Goal: Task Accomplishment & Management: Manage account settings

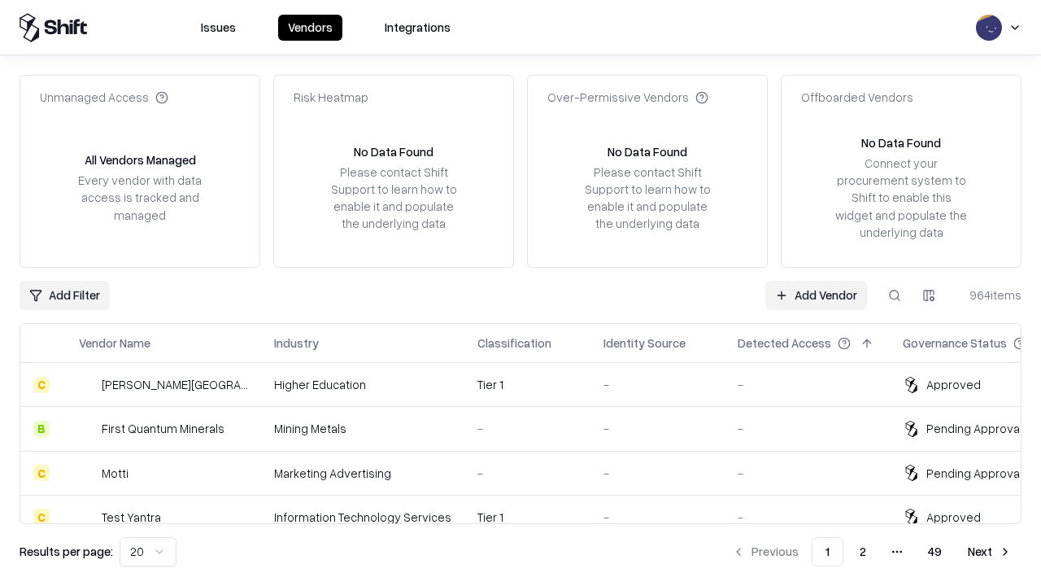
click at [816, 294] on link "Add Vendor" at bounding box center [816, 295] width 102 height 29
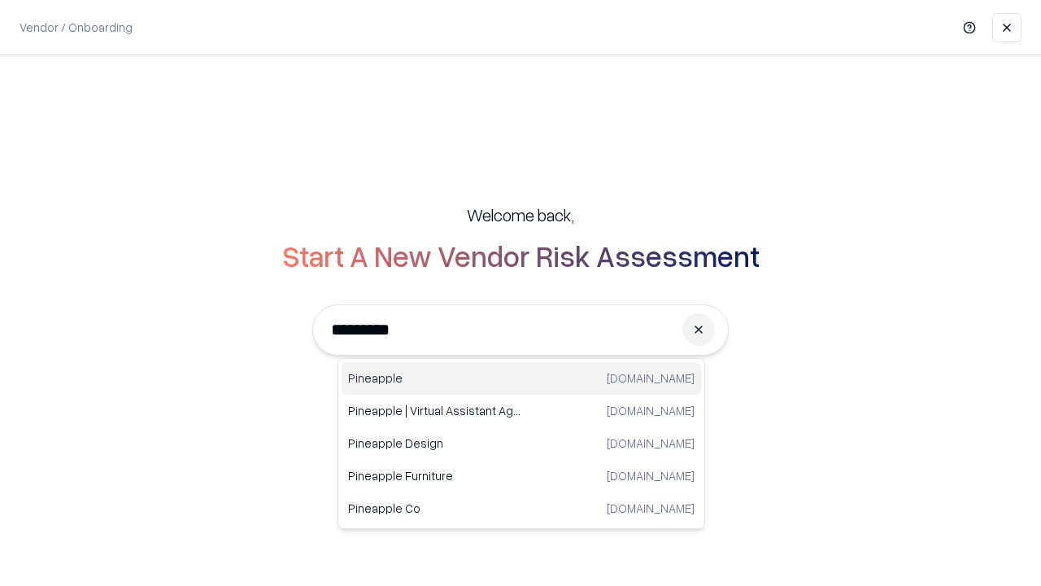
click at [521, 378] on div "Pineapple [DOMAIN_NAME]" at bounding box center [522, 378] width 360 height 33
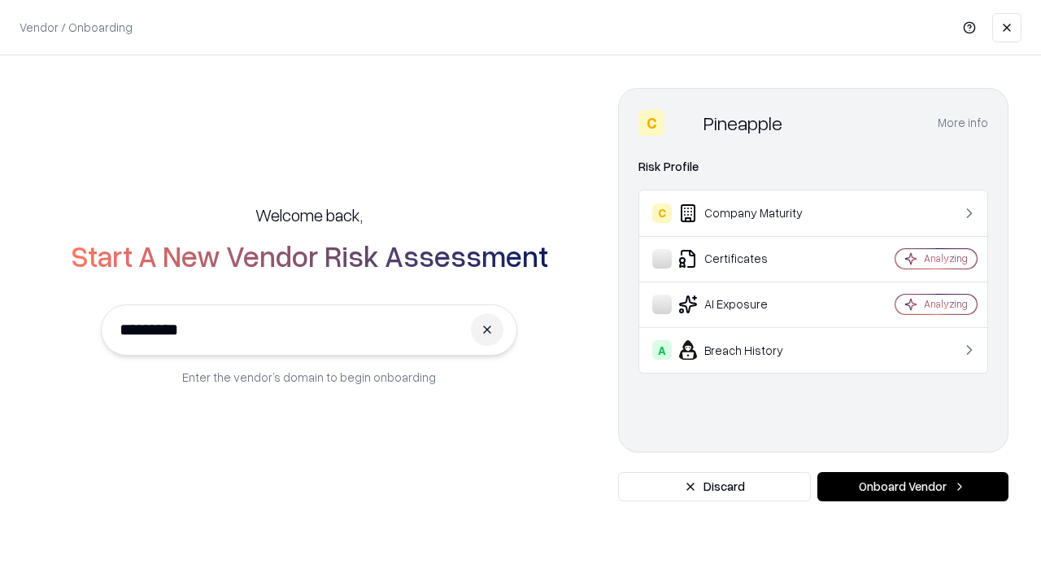
type input "*********"
click at [913, 486] on button "Onboard Vendor" at bounding box center [912, 486] width 191 height 29
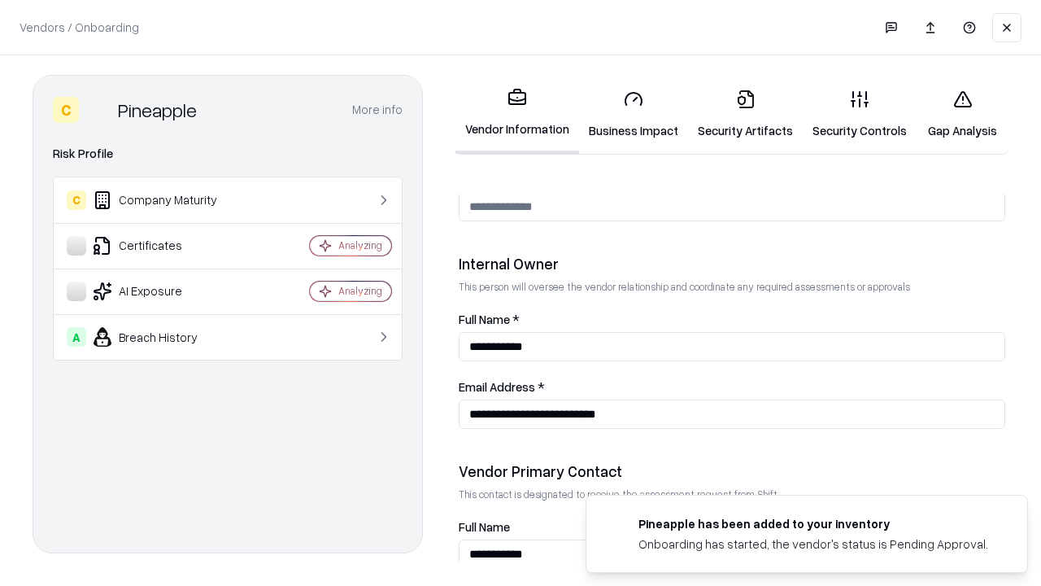
scroll to position [843, 0]
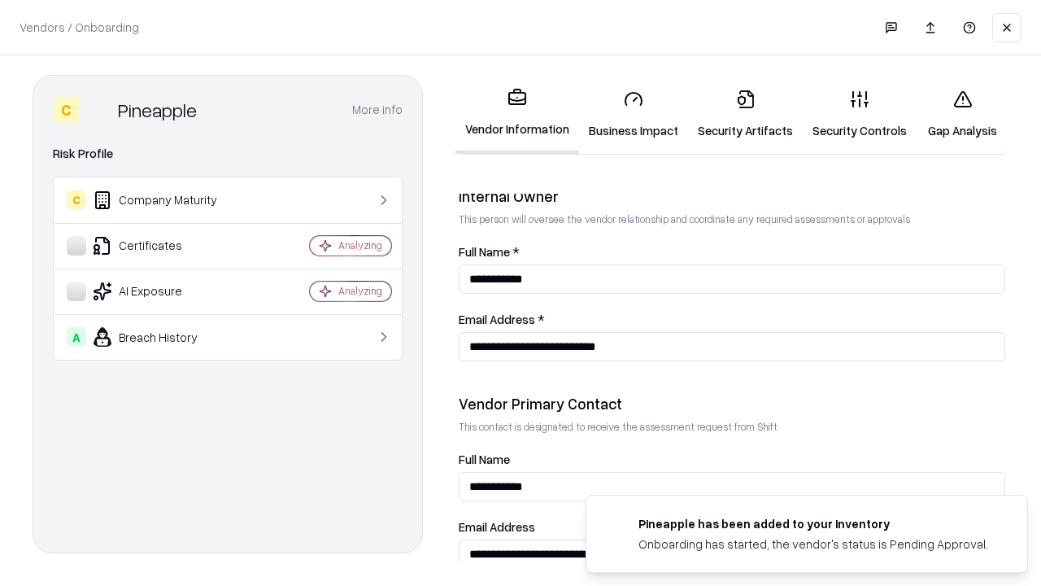
click at [634, 114] on link "Business Impact" at bounding box center [633, 114] width 109 height 76
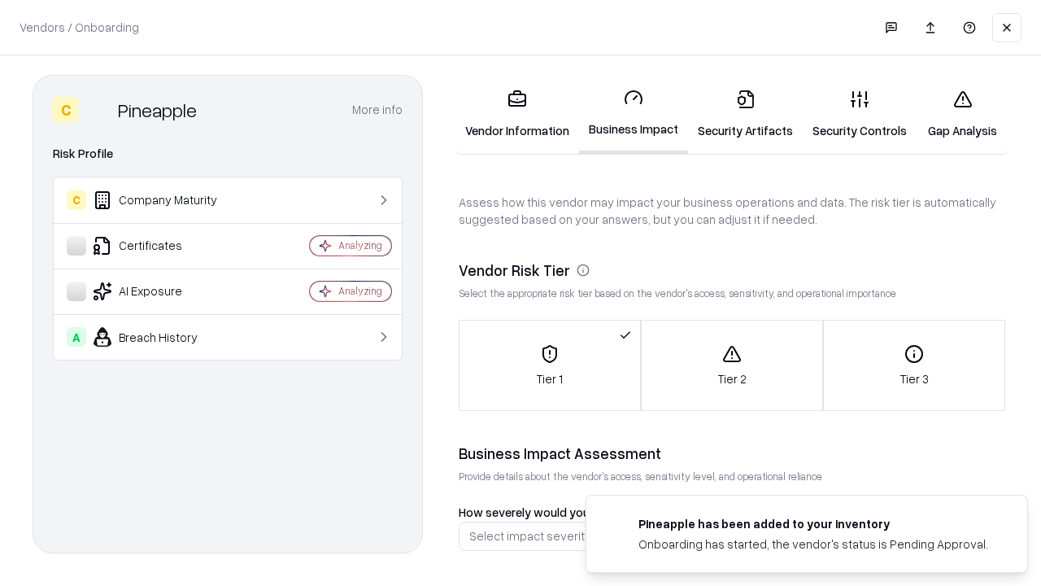
click at [745, 114] on link "Security Artifacts" at bounding box center [745, 114] width 115 height 76
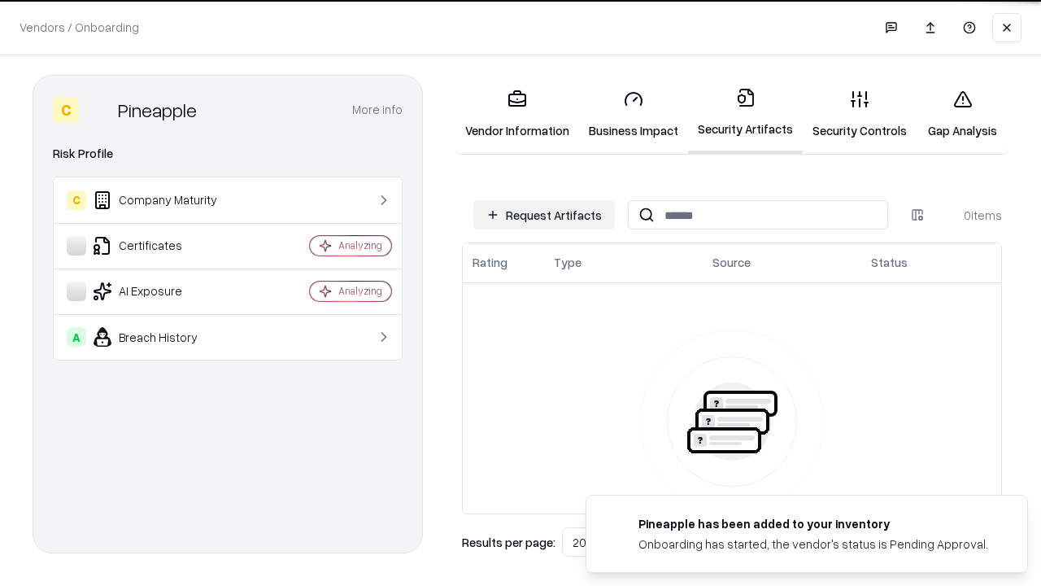
click at [544, 215] on button "Request Artifacts" at bounding box center [544, 214] width 142 height 29
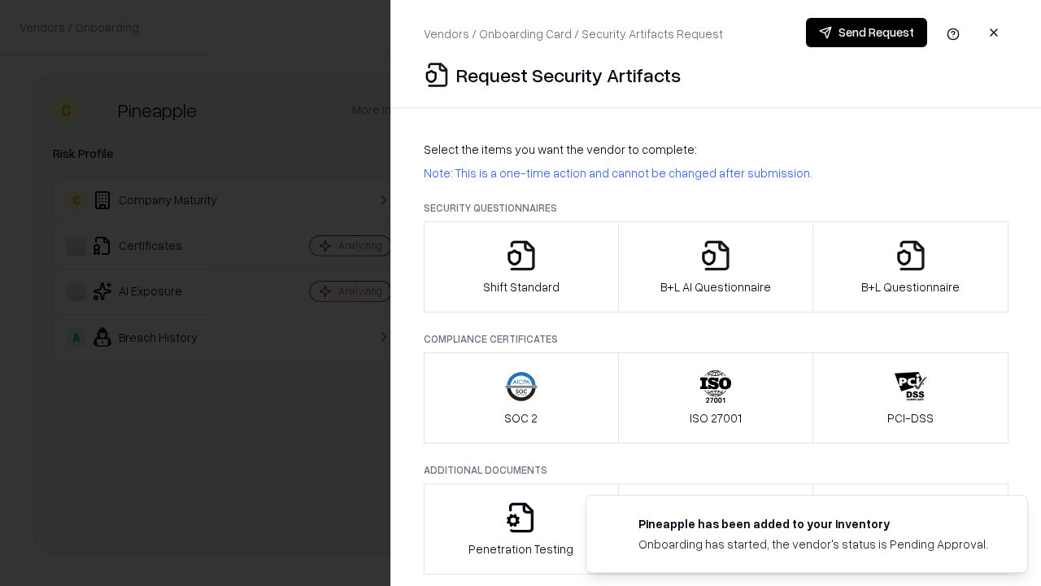
click at [521, 267] on icon "button" at bounding box center [521, 255] width 33 height 33
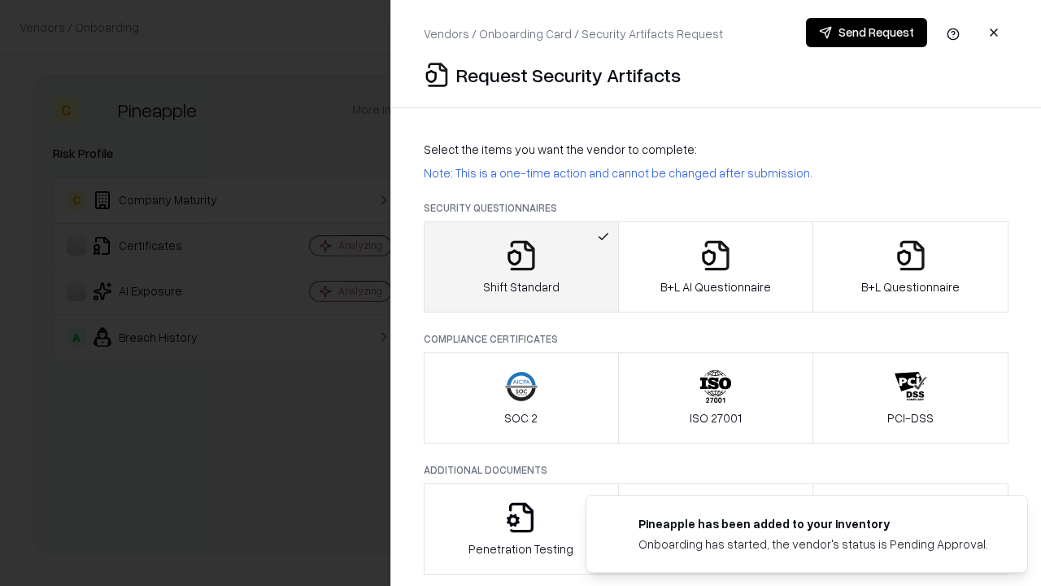
click at [866, 33] on button "Send Request" at bounding box center [866, 32] width 121 height 29
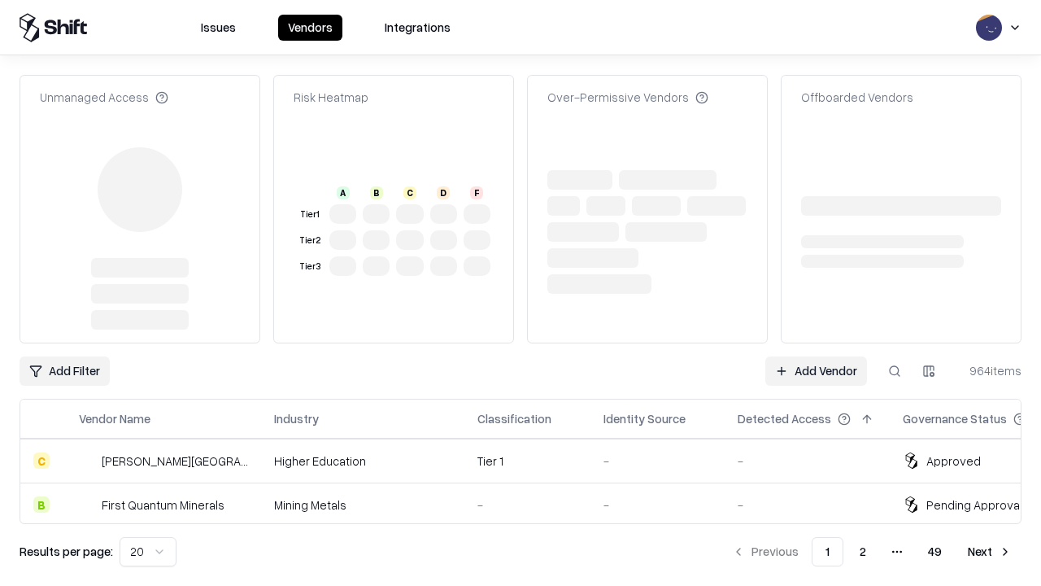
click at [816, 356] on link "Add Vendor" at bounding box center [816, 370] width 102 height 29
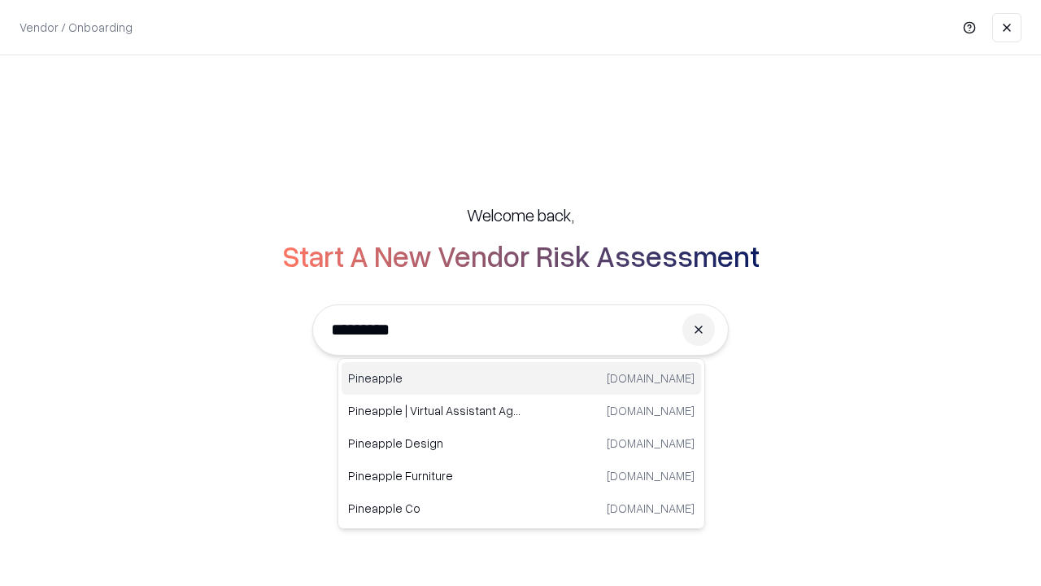
click at [521, 378] on div "Pineapple [DOMAIN_NAME]" at bounding box center [522, 378] width 360 height 33
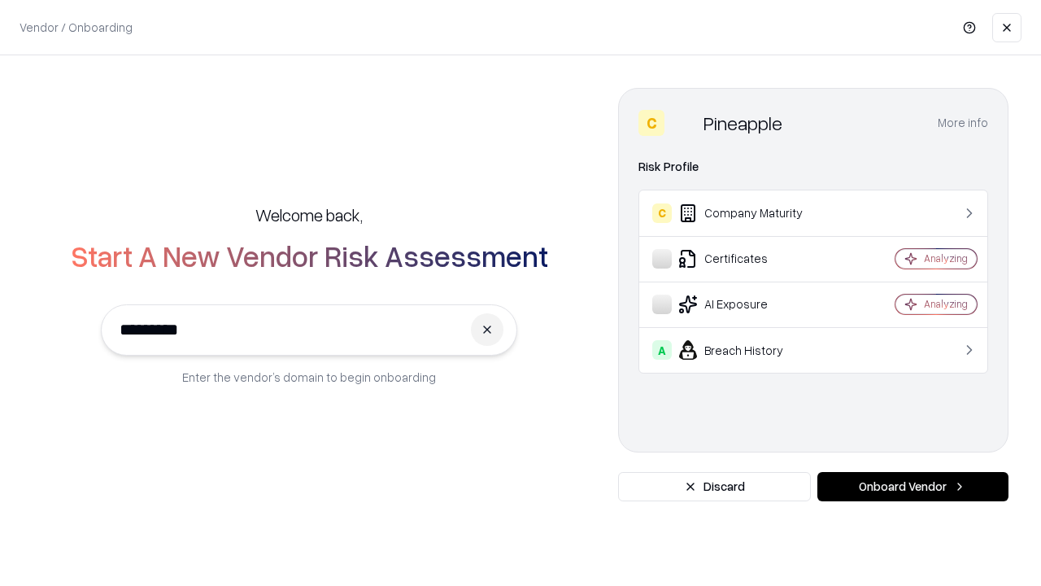
type input "*********"
click at [913, 486] on button "Onboard Vendor" at bounding box center [912, 486] width 191 height 29
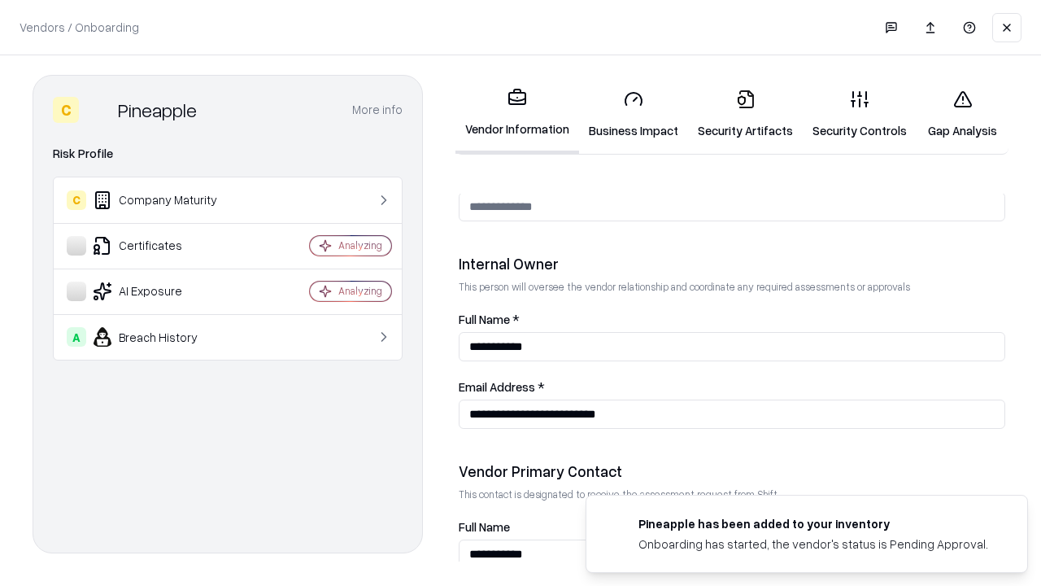
scroll to position [843, 0]
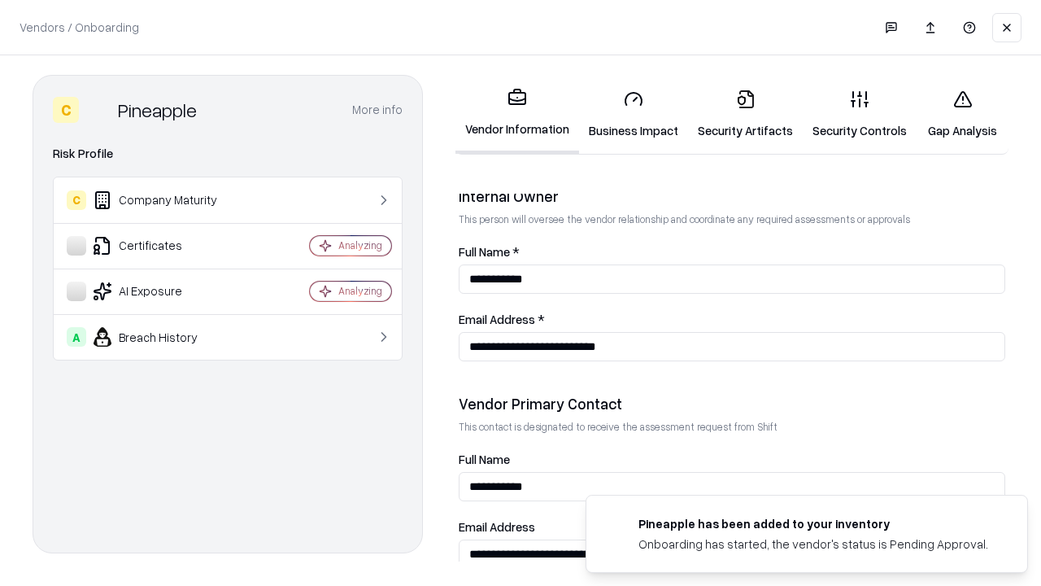
click at [962, 114] on link "Gap Analysis" at bounding box center [963, 114] width 92 height 76
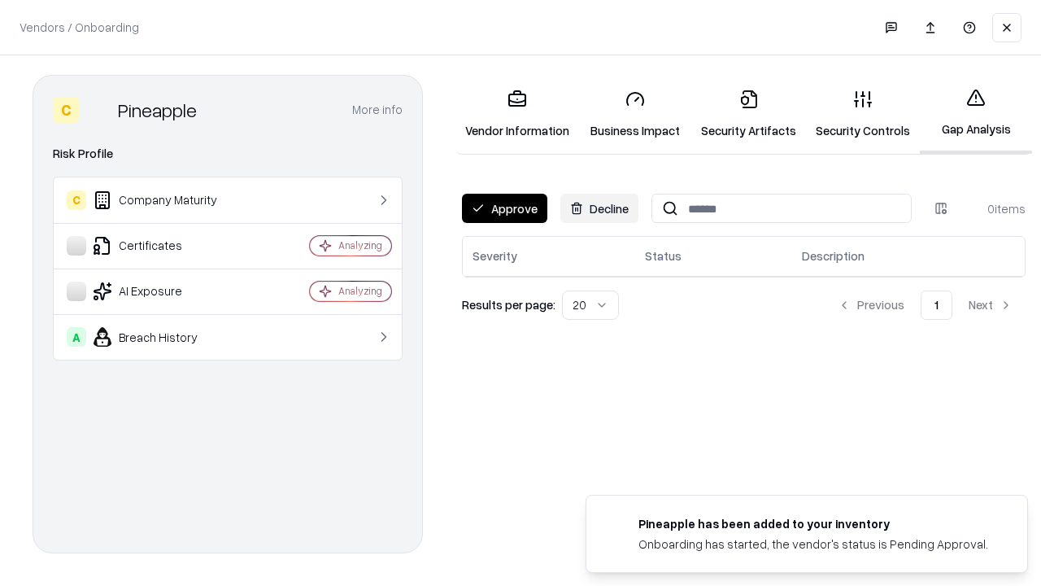
click at [504, 208] on button "Approve" at bounding box center [504, 208] width 85 height 29
